Goal: Task Accomplishment & Management: Manage account settings

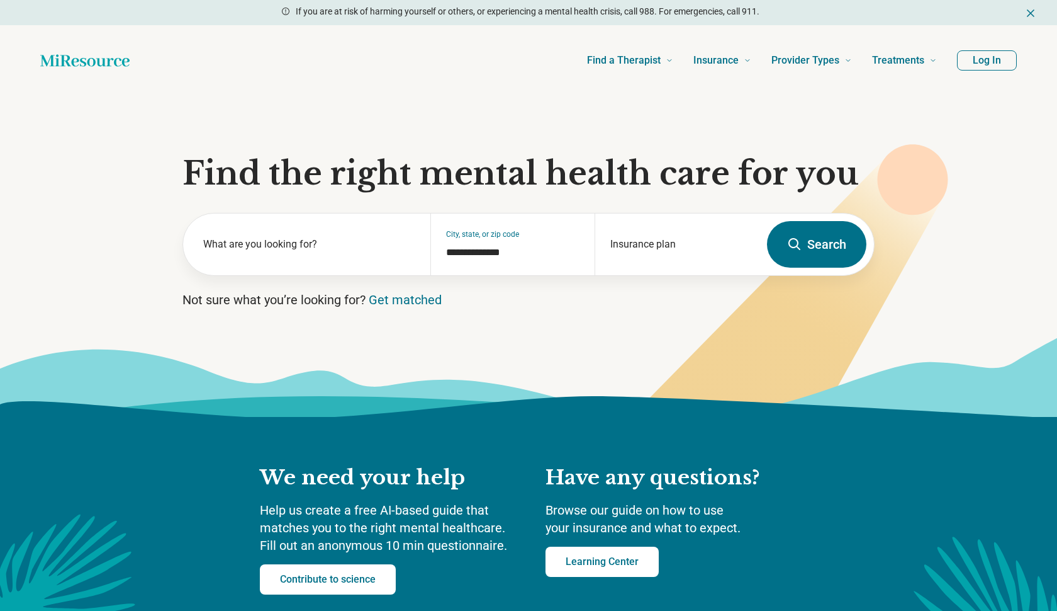
click at [991, 58] on button "Log In" at bounding box center [987, 60] width 60 height 20
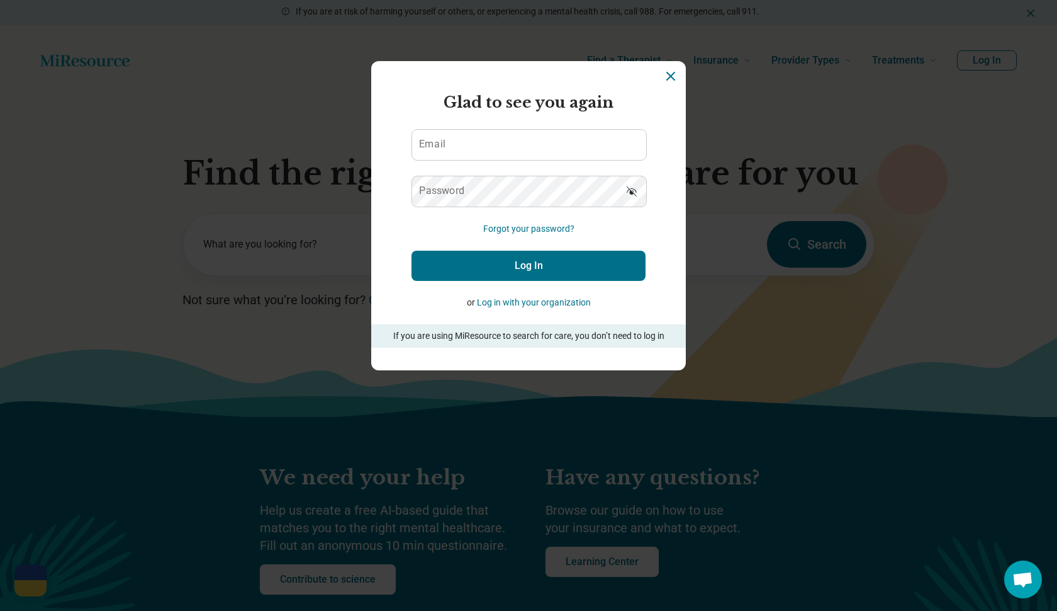
scroll to position [184, 0]
type input "**********"
click at [565, 266] on button "Log In" at bounding box center [529, 266] width 234 height 30
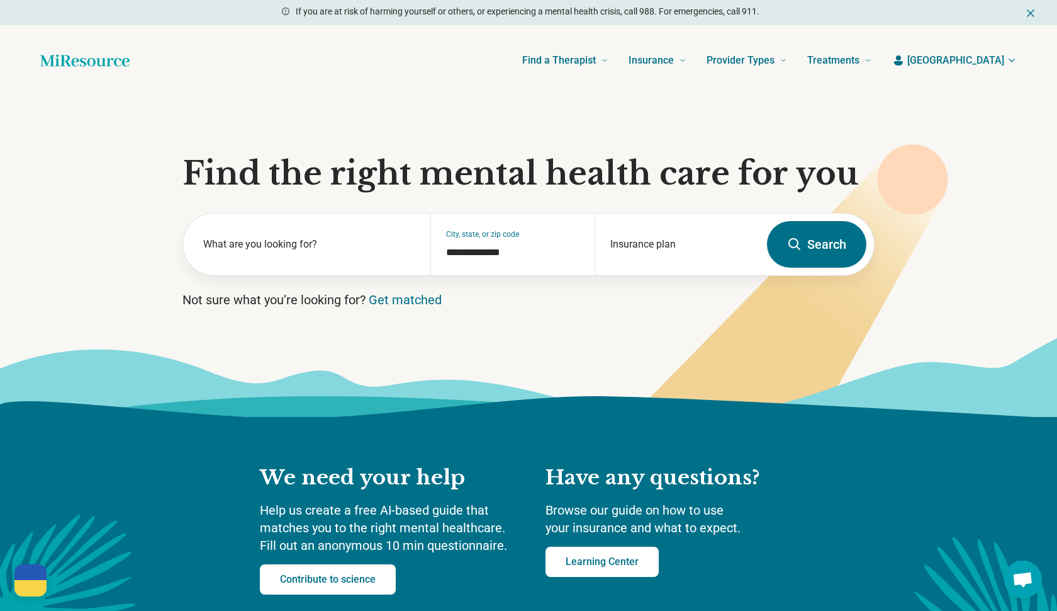
click at [991, 59] on span "[GEOGRAPHIC_DATA]" at bounding box center [956, 60] width 97 height 15
click at [979, 97] on link "My dashboard" at bounding box center [974, 97] width 85 height 33
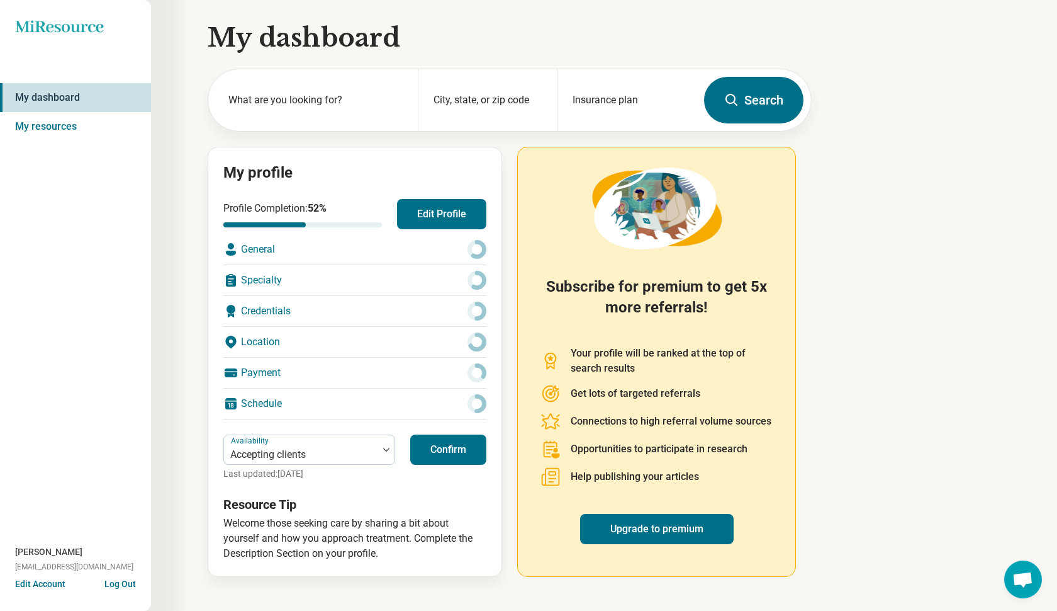
click at [456, 205] on button "Edit Profile" at bounding box center [441, 214] width 89 height 30
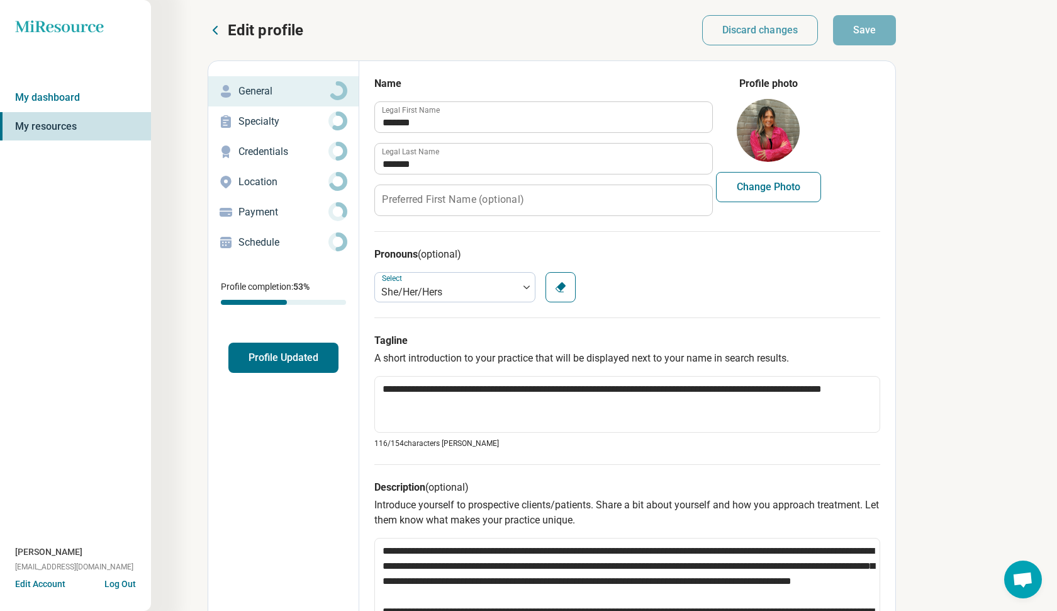
click at [307, 125] on p "Specialty" at bounding box center [284, 121] width 90 height 15
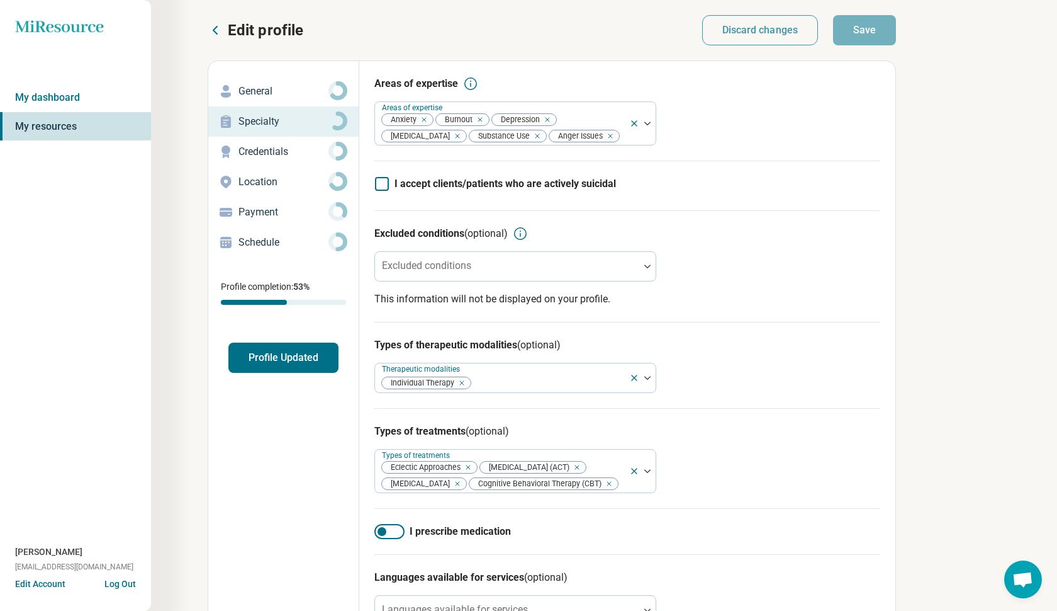
click at [307, 125] on p "Specialty" at bounding box center [284, 121] width 90 height 15
click at [289, 148] on p "Credentials" at bounding box center [284, 151] width 90 height 15
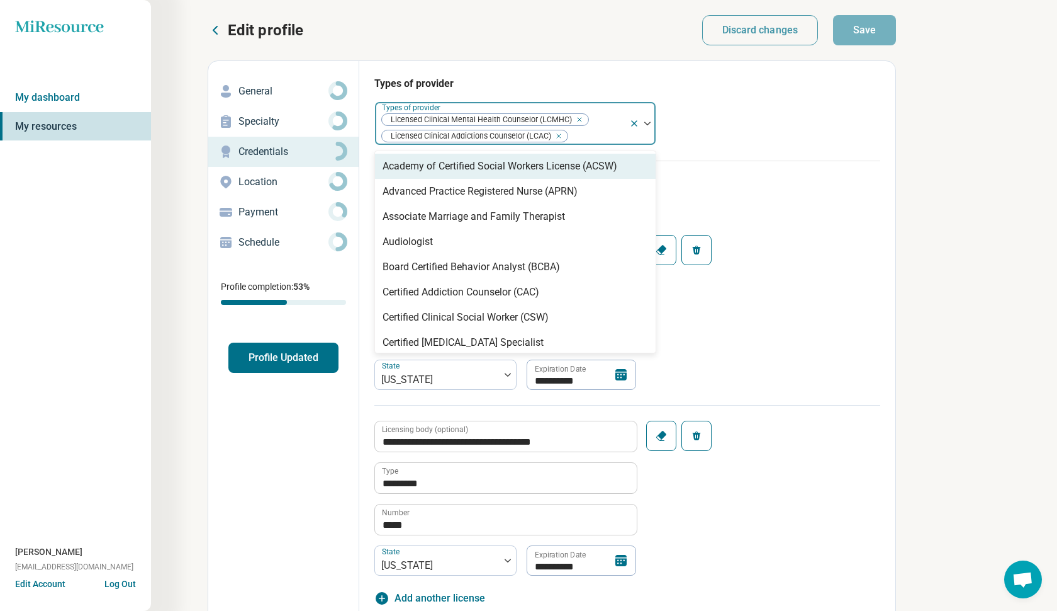
click at [645, 123] on img at bounding box center [648, 123] width 6 height 4
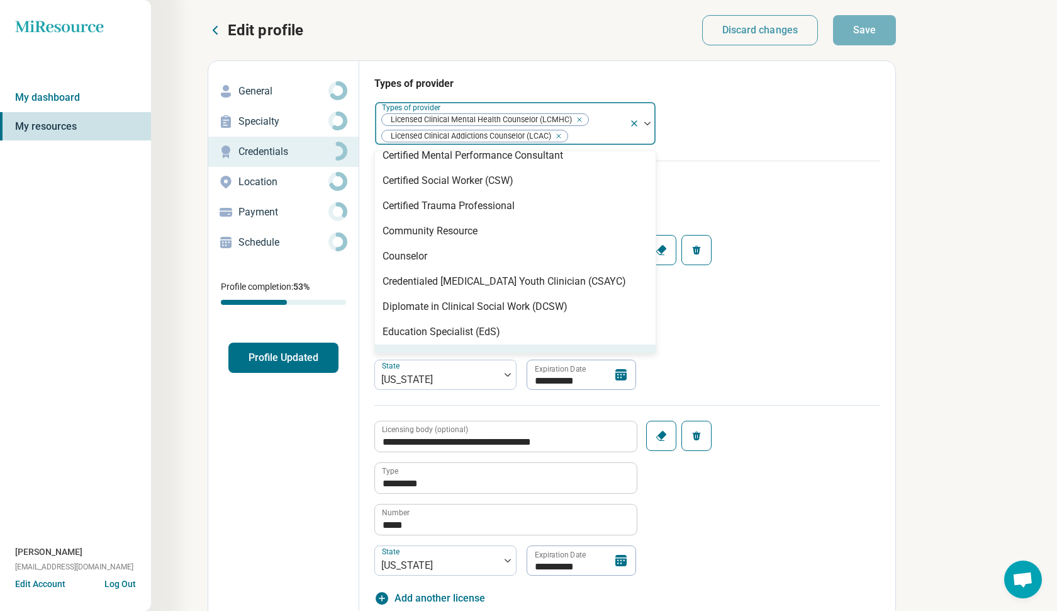
scroll to position [262, 0]
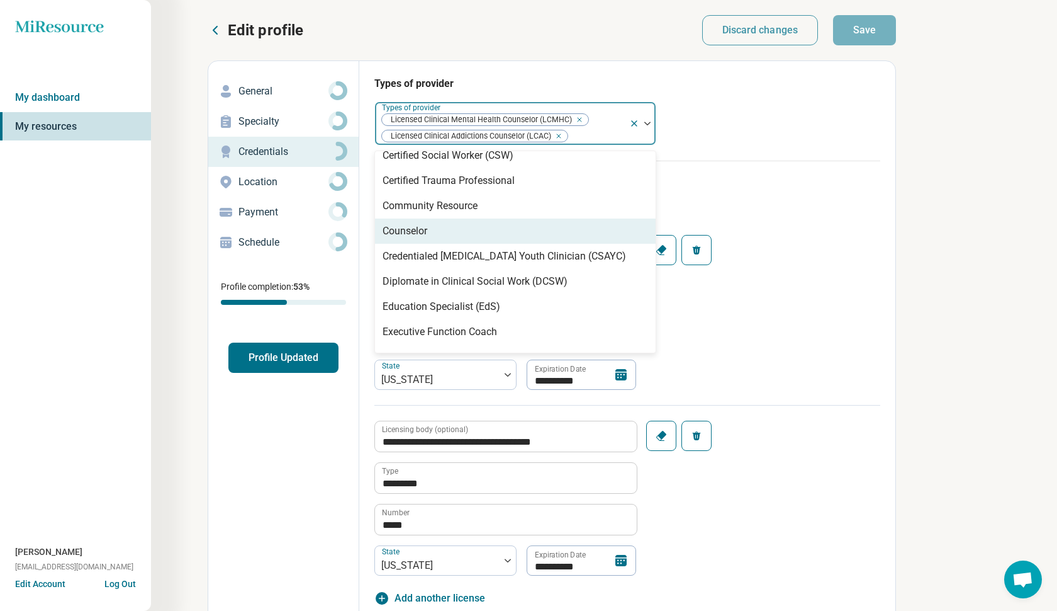
click at [577, 119] on icon "Remove [object Object]" at bounding box center [577, 119] width 4 height 4
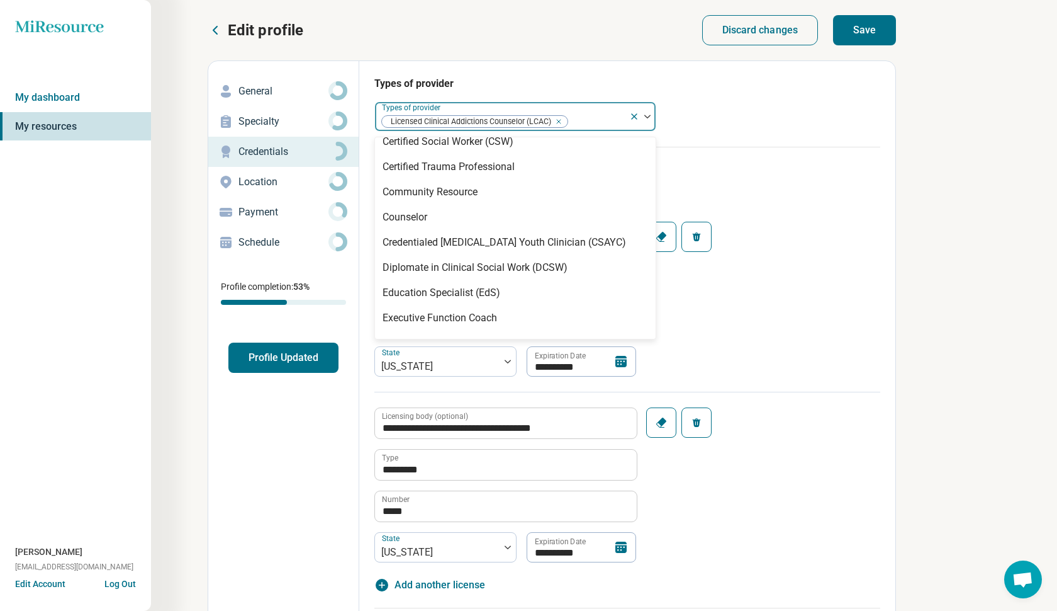
click at [559, 121] on icon "Remove [object Object]" at bounding box center [555, 121] width 9 height 9
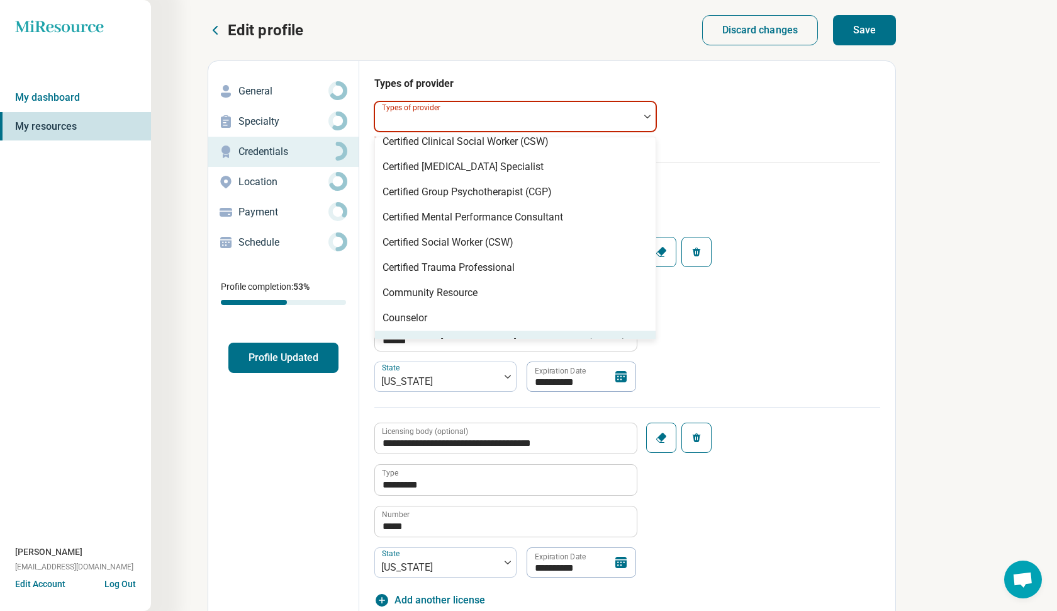
scroll to position [187, 0]
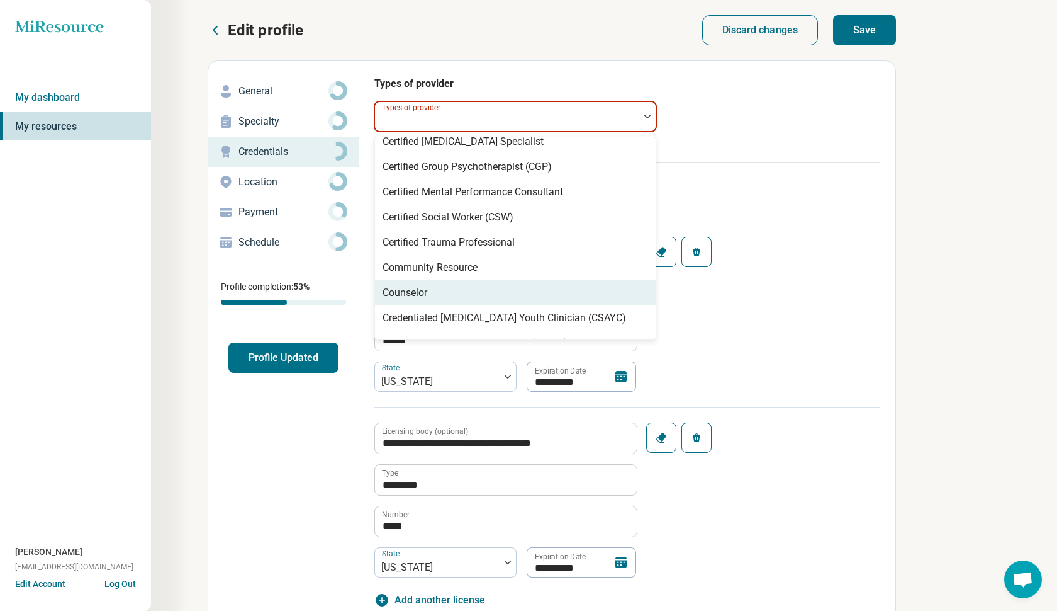
click at [429, 300] on div "Counselor" at bounding box center [515, 292] width 281 height 25
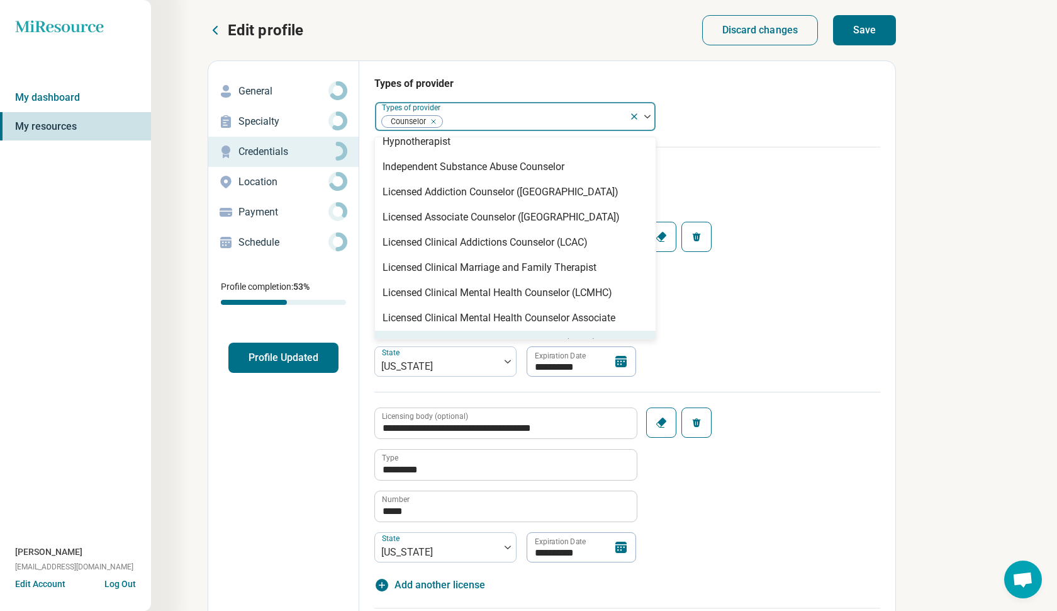
scroll to position [464, 0]
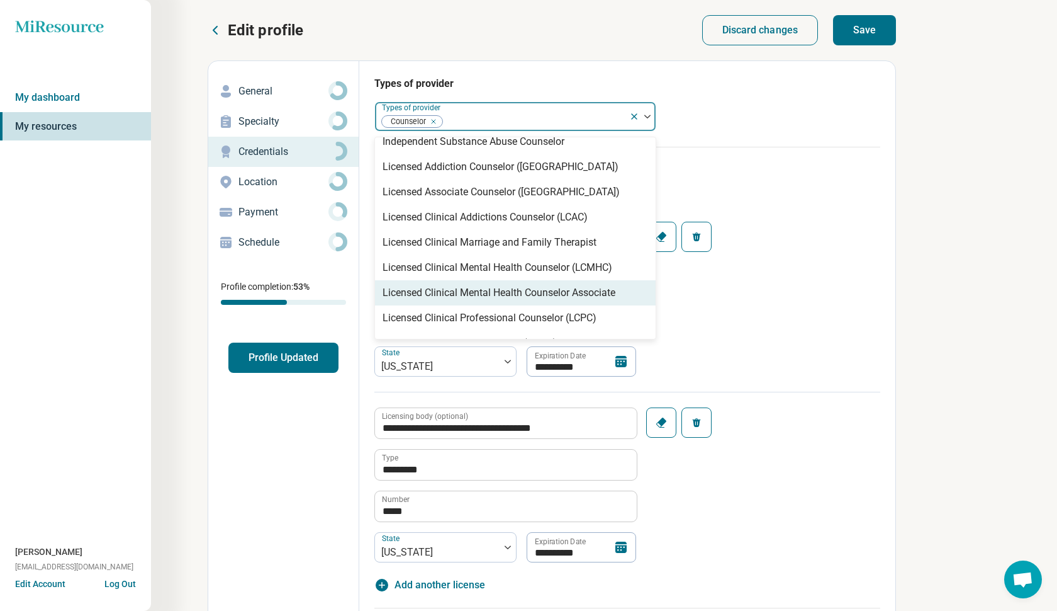
click at [459, 293] on div "Licensed Clinical Mental Health Counselor Associate" at bounding box center [499, 292] width 233 height 15
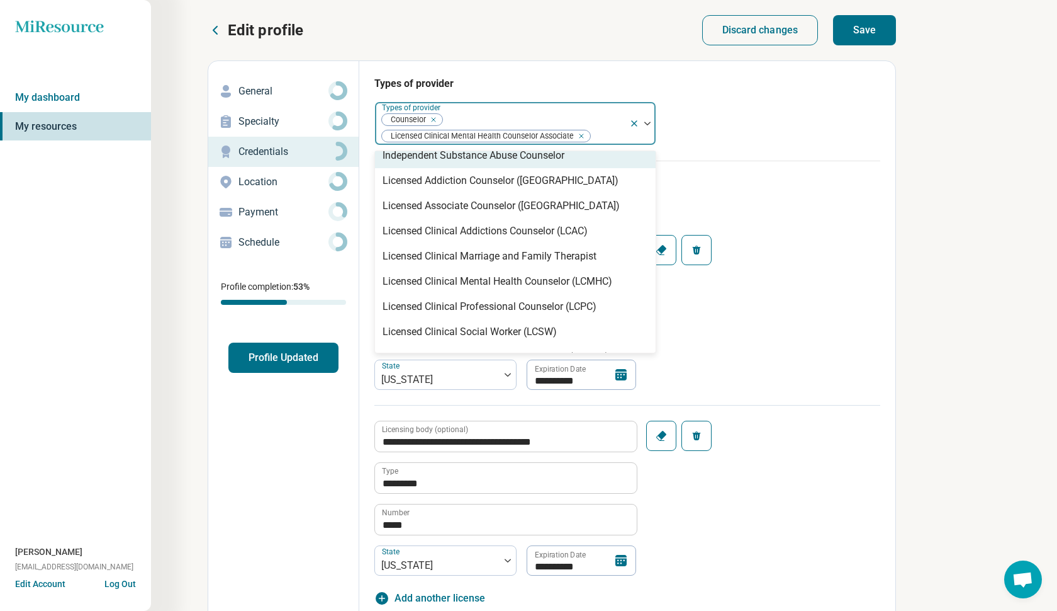
click at [433, 120] on icon "Remove [object Object]" at bounding box center [430, 119] width 9 height 9
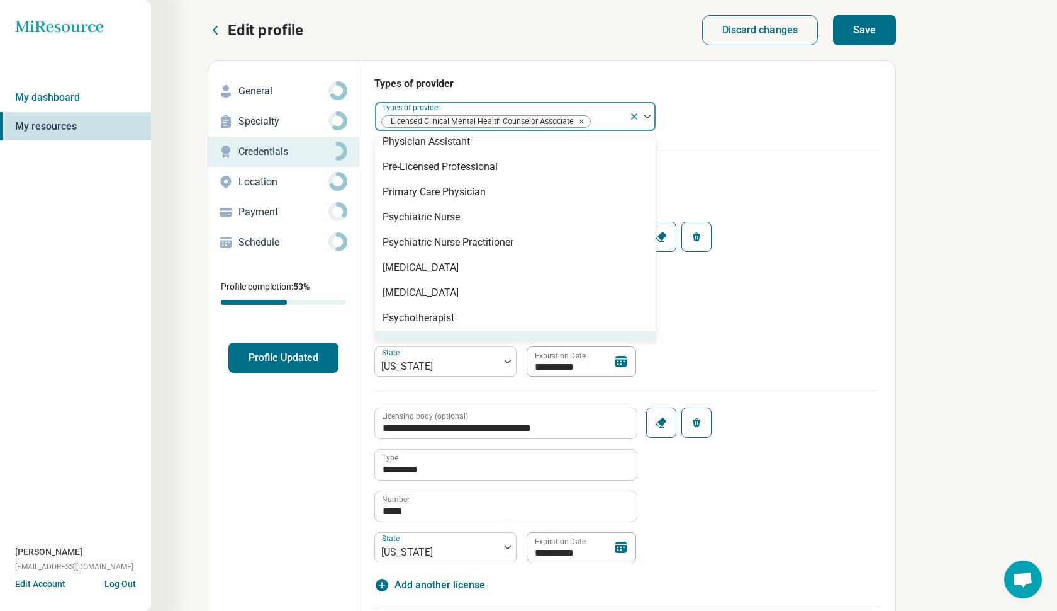
scroll to position [1446, 0]
click at [867, 24] on button "Save" at bounding box center [864, 30] width 63 height 30
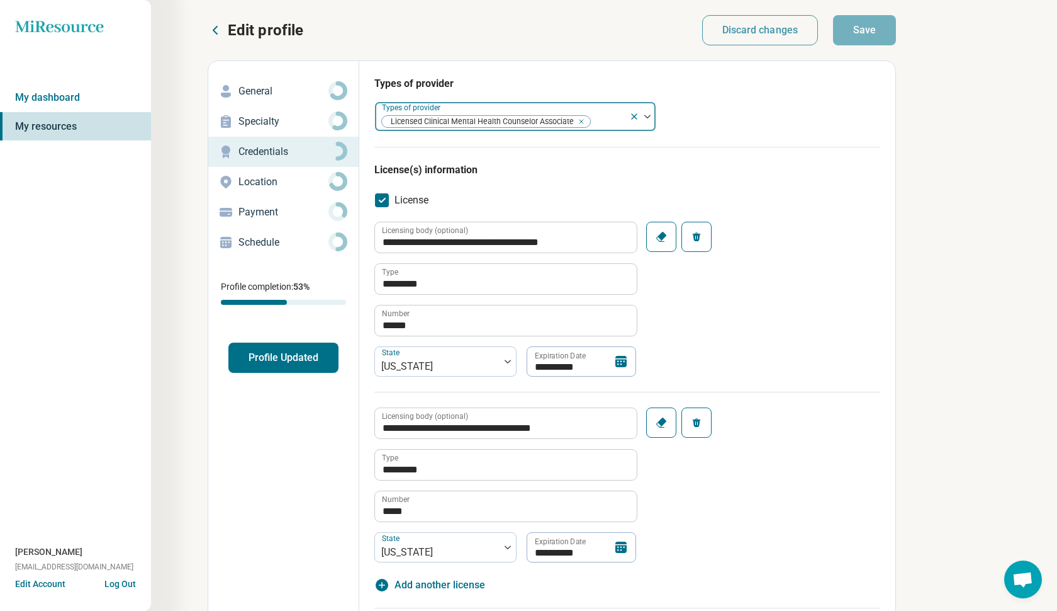
type textarea "*"
click at [290, 179] on p "Location" at bounding box center [284, 181] width 90 height 15
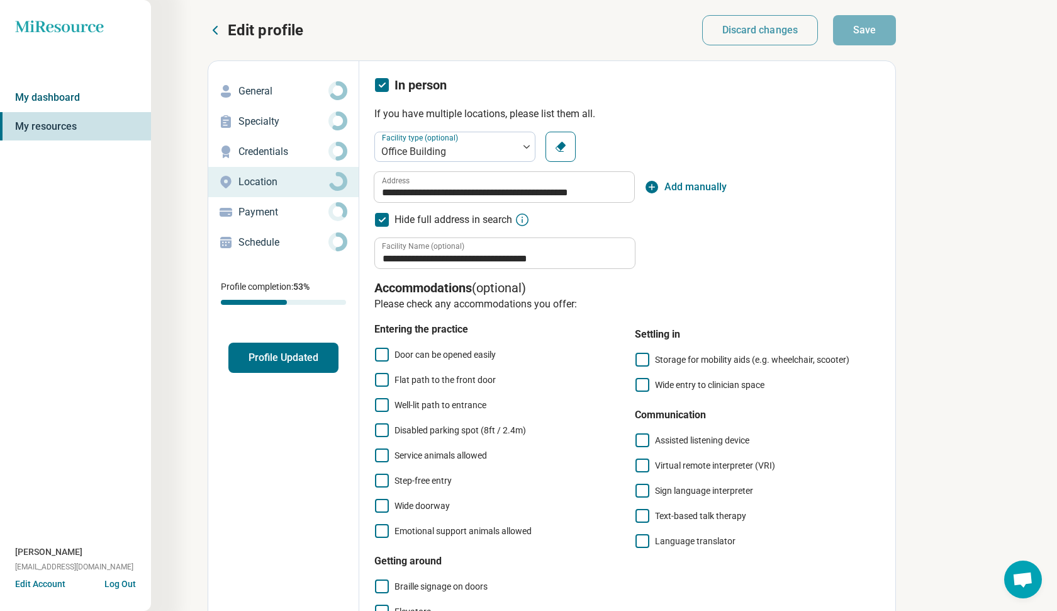
click at [65, 93] on link "My dashboard" at bounding box center [75, 97] width 151 height 29
